Goal: Task Accomplishment & Management: Use online tool/utility

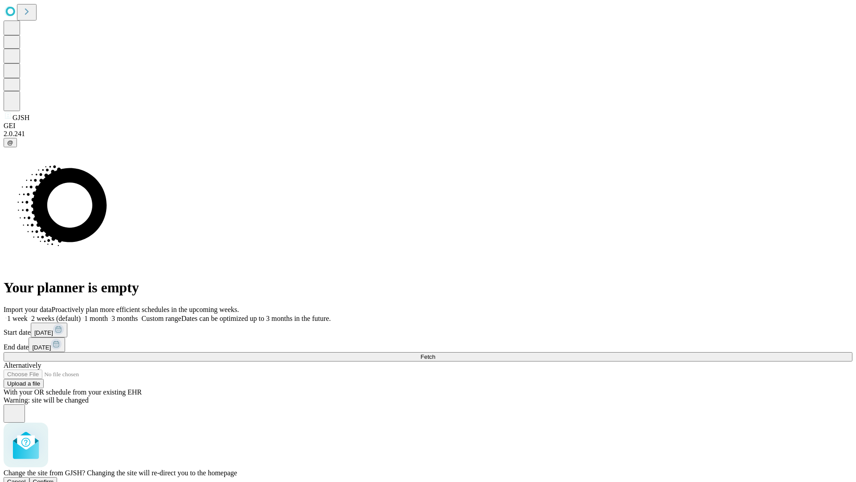
click at [54, 478] on span "Confirm" at bounding box center [43, 481] width 21 height 7
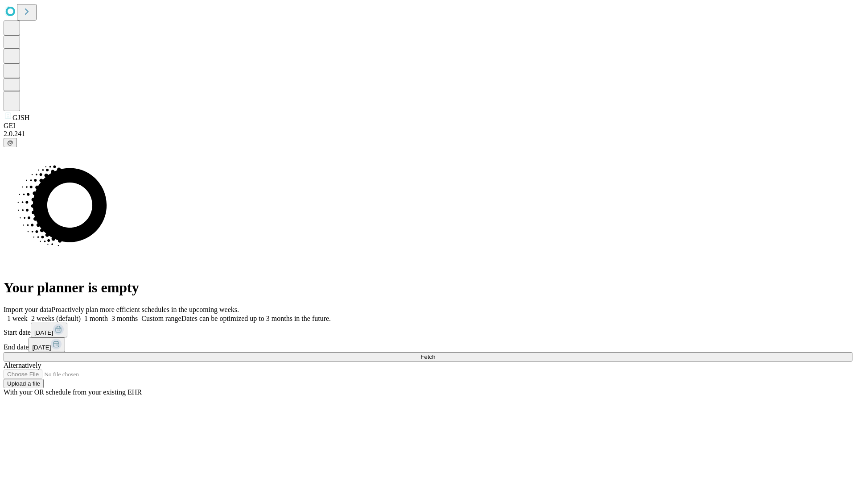
click at [108, 314] on label "1 month" at bounding box center [94, 318] width 27 height 8
click at [435, 353] on span "Fetch" at bounding box center [428, 356] width 15 height 7
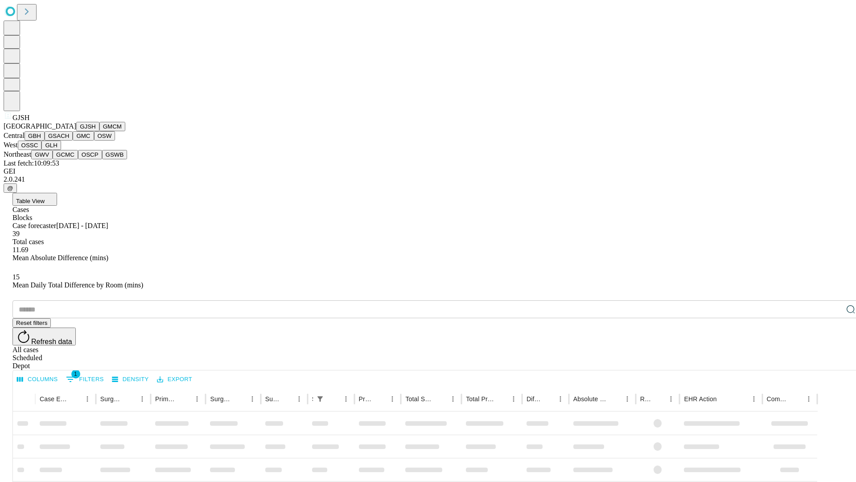
click at [99, 131] on button "GMCM" at bounding box center [112, 126] width 26 height 9
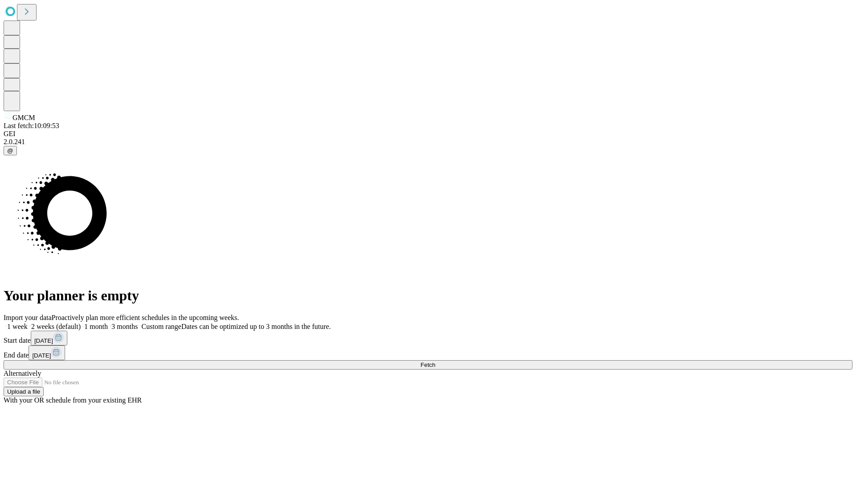
click at [435, 361] on span "Fetch" at bounding box center [428, 364] width 15 height 7
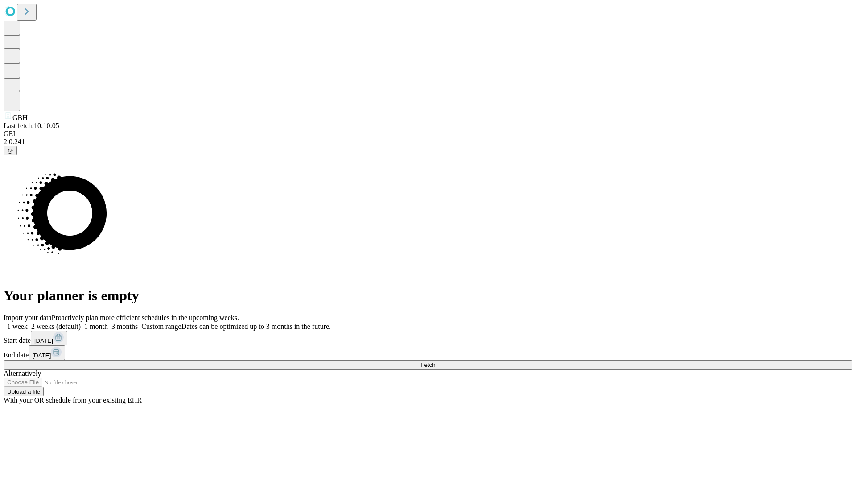
click at [108, 322] on label "1 month" at bounding box center [94, 326] width 27 height 8
click at [435, 361] on span "Fetch" at bounding box center [428, 364] width 15 height 7
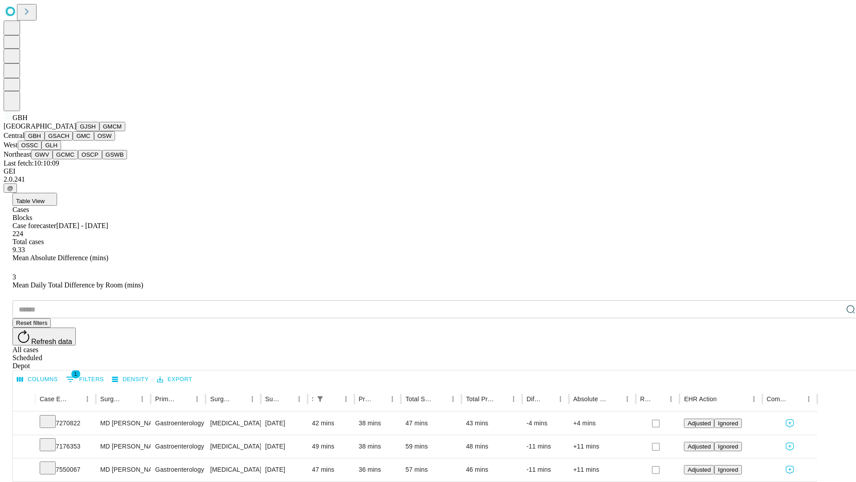
click at [69, 140] on button "GSACH" at bounding box center [59, 135] width 28 height 9
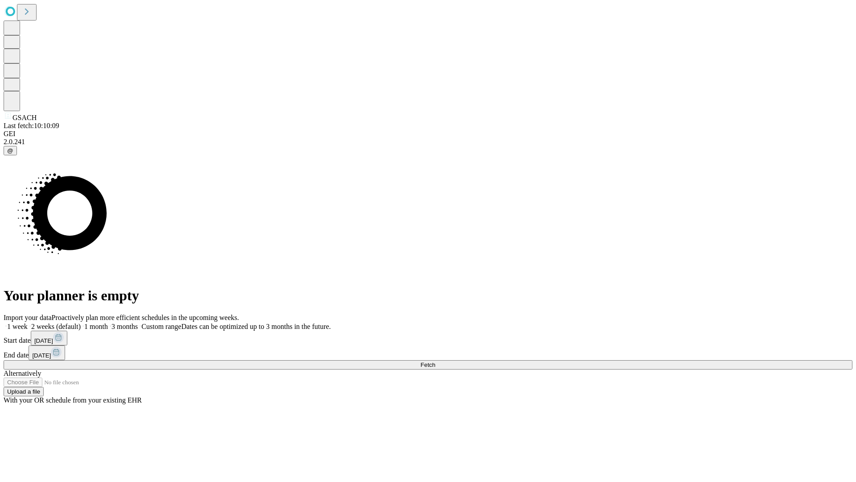
click at [108, 322] on label "1 month" at bounding box center [94, 326] width 27 height 8
click at [435, 361] on span "Fetch" at bounding box center [428, 364] width 15 height 7
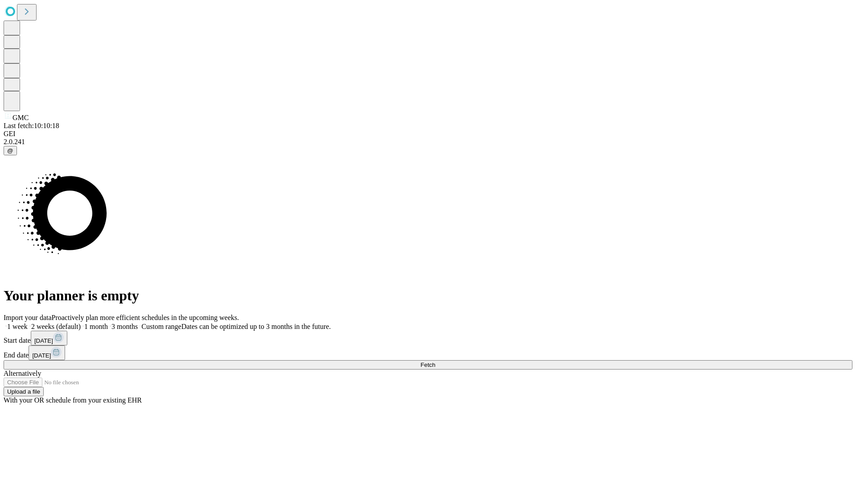
click at [435, 361] on span "Fetch" at bounding box center [428, 364] width 15 height 7
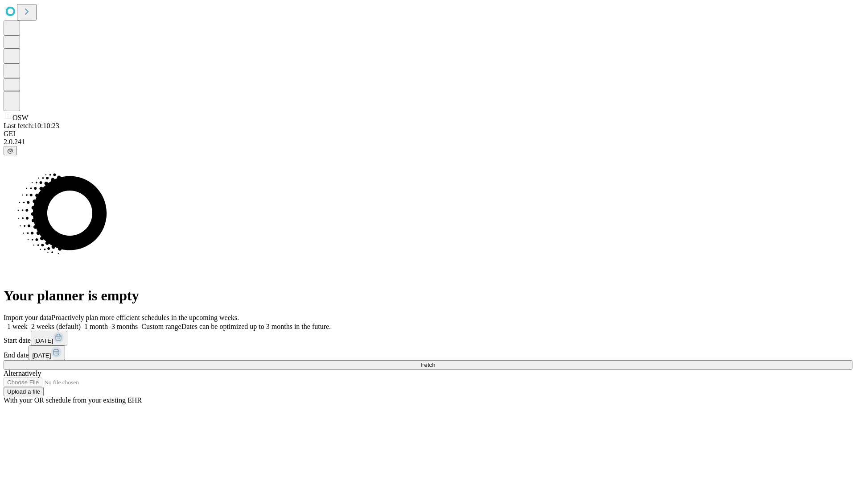
click at [108, 322] on label "1 month" at bounding box center [94, 326] width 27 height 8
click at [435, 361] on span "Fetch" at bounding box center [428, 364] width 15 height 7
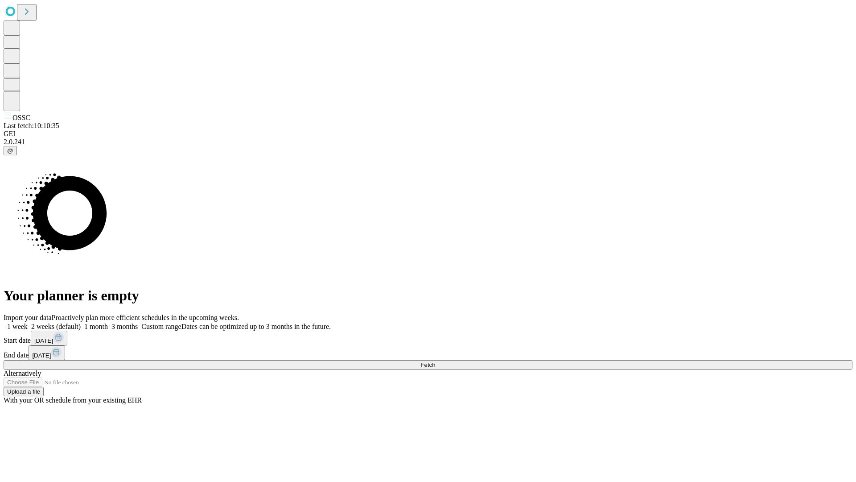
click at [108, 322] on label "1 month" at bounding box center [94, 326] width 27 height 8
click at [435, 361] on span "Fetch" at bounding box center [428, 364] width 15 height 7
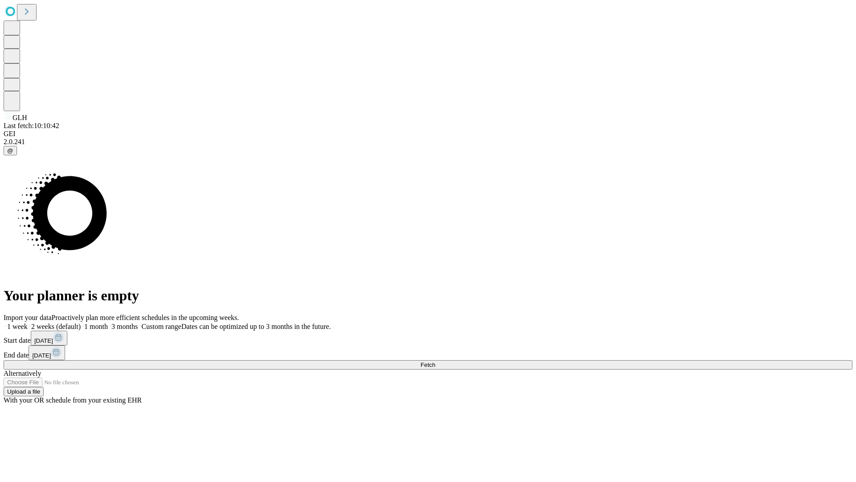
click at [435, 361] on span "Fetch" at bounding box center [428, 364] width 15 height 7
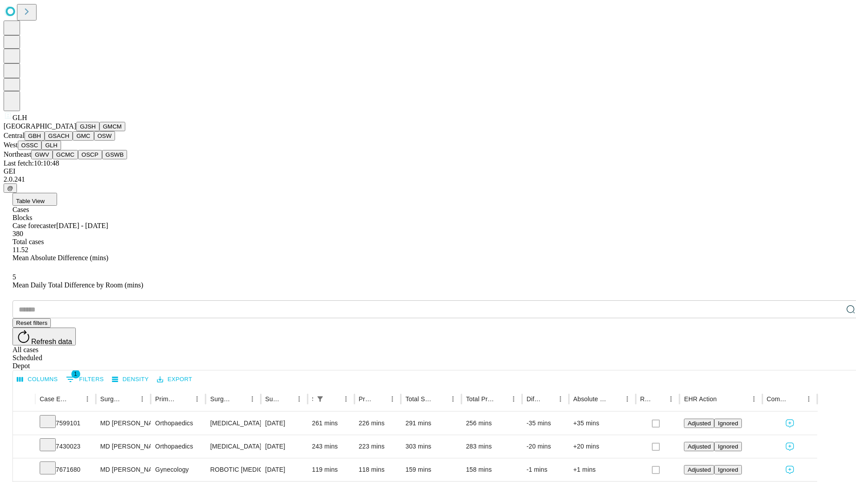
click at [53, 159] on button "GWV" at bounding box center [41, 154] width 21 height 9
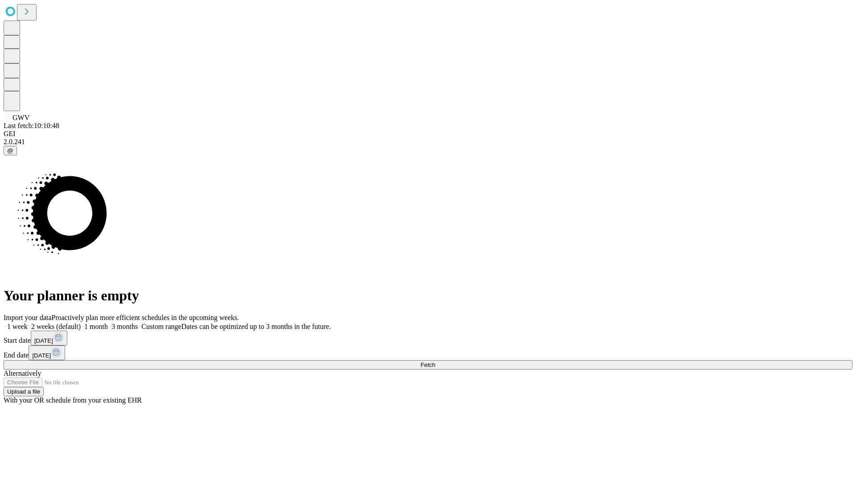
click at [108, 322] on label "1 month" at bounding box center [94, 326] width 27 height 8
click at [435, 361] on span "Fetch" at bounding box center [428, 364] width 15 height 7
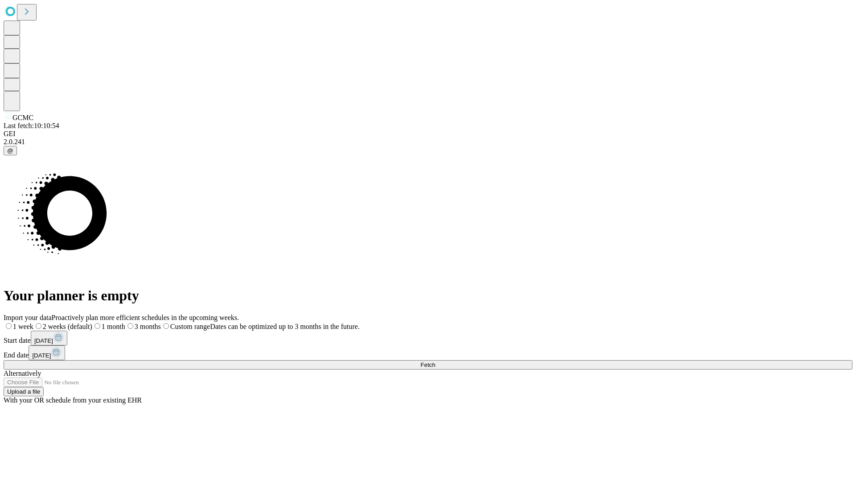
click at [125, 322] on label "1 month" at bounding box center [108, 326] width 33 height 8
click at [435, 361] on span "Fetch" at bounding box center [428, 364] width 15 height 7
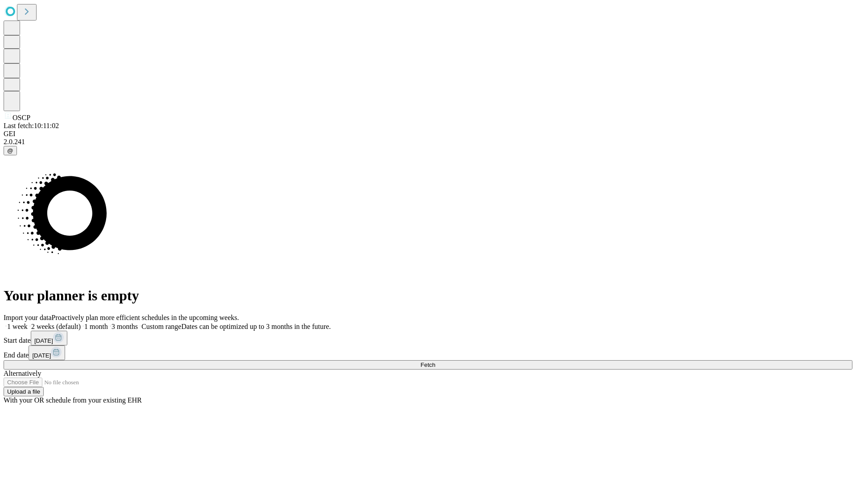
click at [108, 322] on label "1 month" at bounding box center [94, 326] width 27 height 8
click at [435, 361] on span "Fetch" at bounding box center [428, 364] width 15 height 7
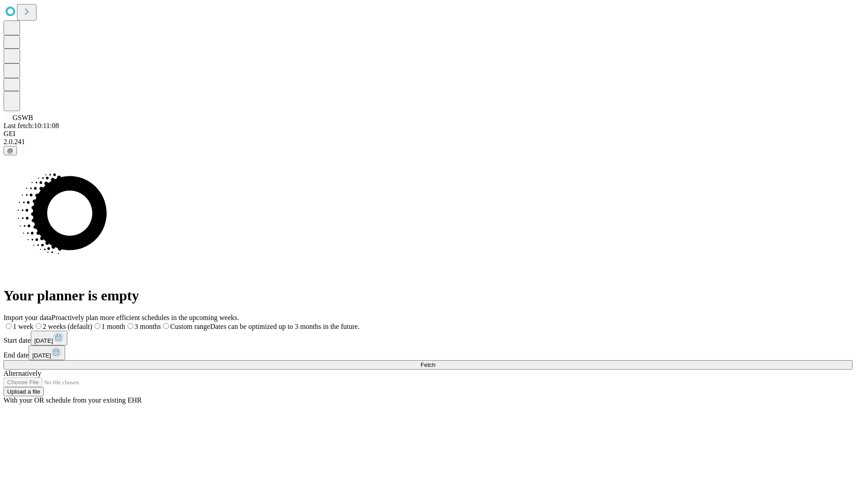
click at [435, 361] on span "Fetch" at bounding box center [428, 364] width 15 height 7
